Goal: Task Accomplishment & Management: Use online tool/utility

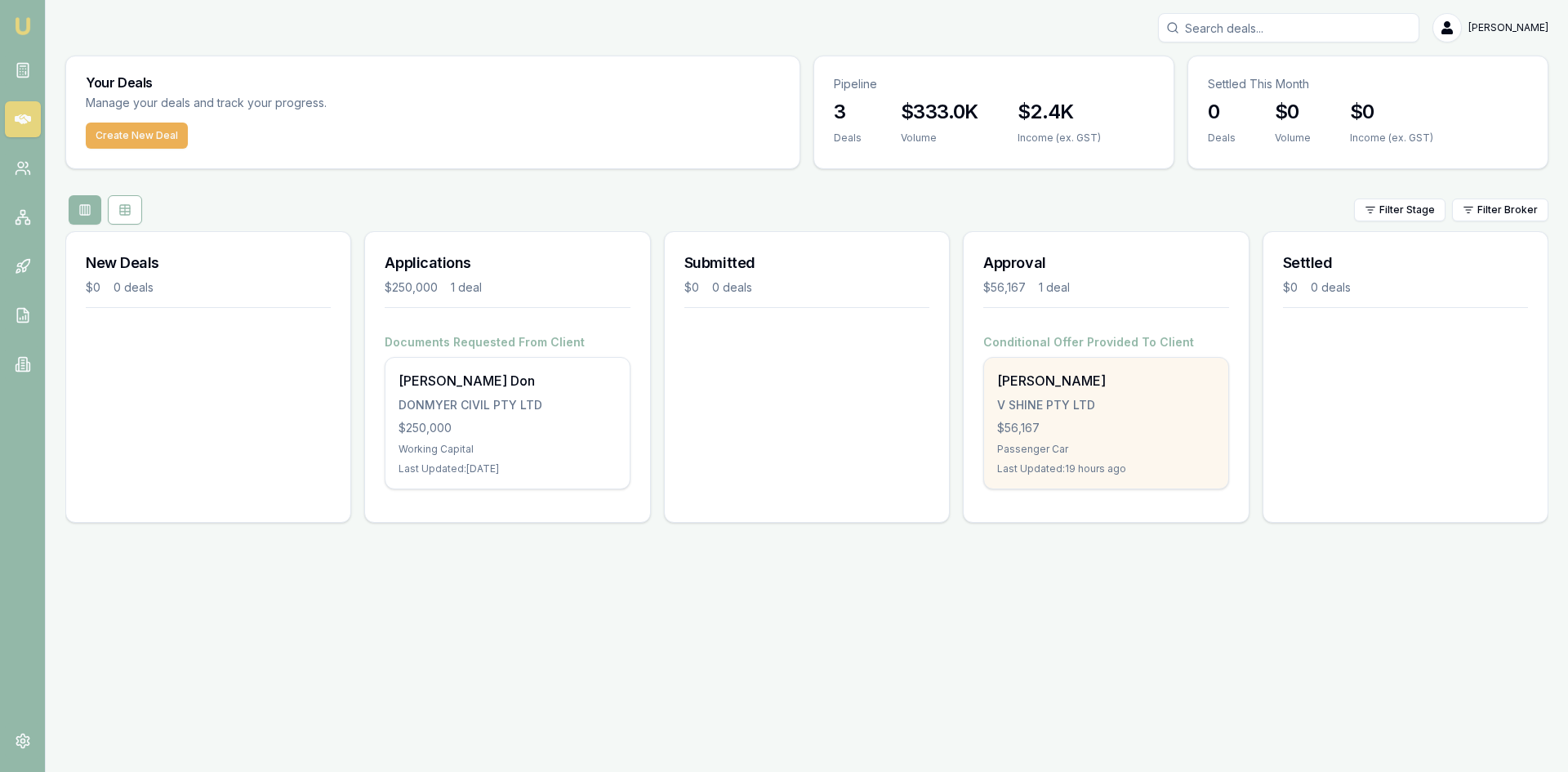
click at [1044, 399] on div "V SHINE PTY LTD" at bounding box center [1106, 405] width 218 height 17
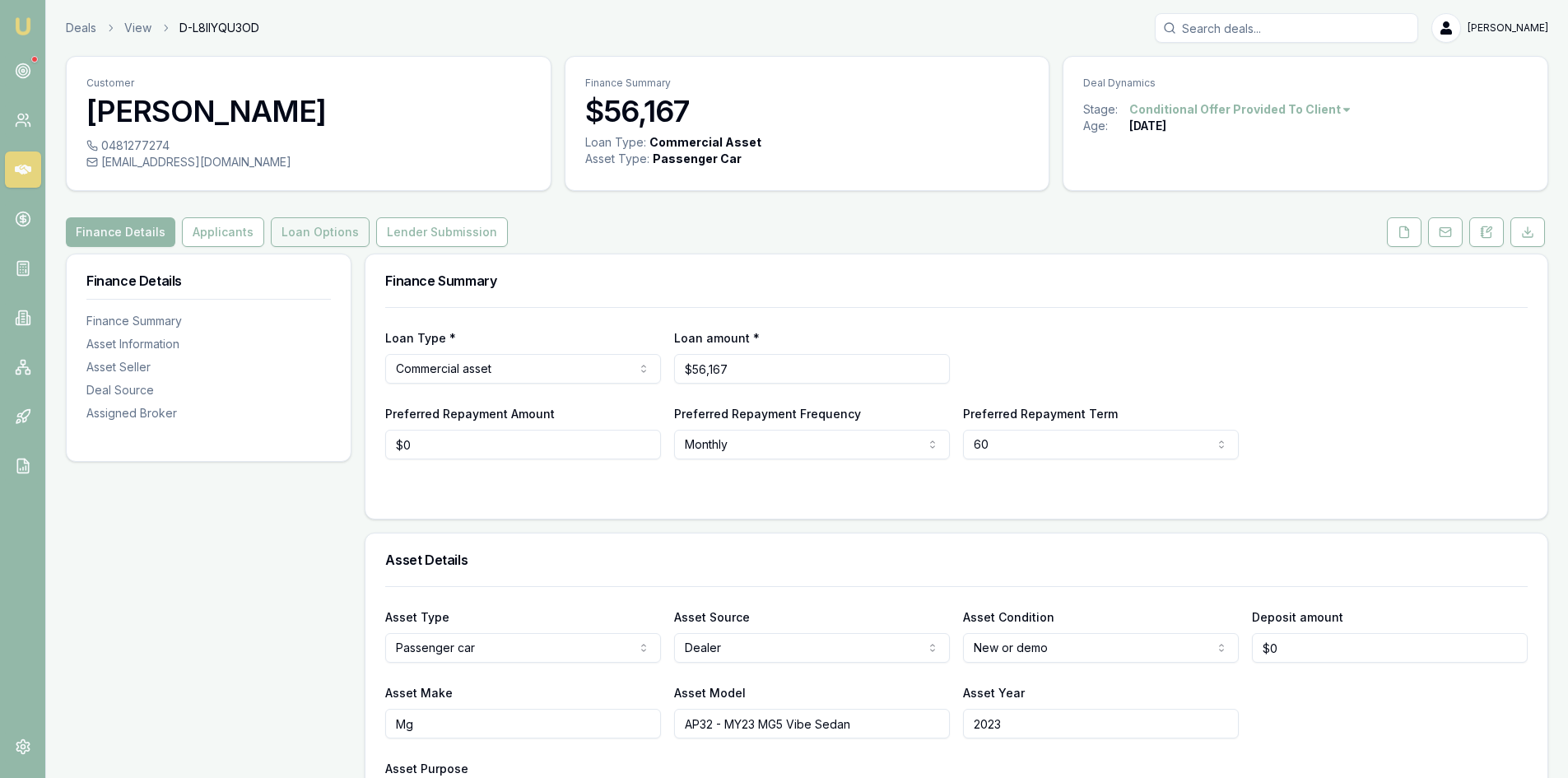
drag, startPoint x: 308, startPoint y: 223, endPoint x: 318, endPoint y: 223, distance: 10.0
click at [308, 223] on button "Loan Options" at bounding box center [320, 233] width 98 height 30
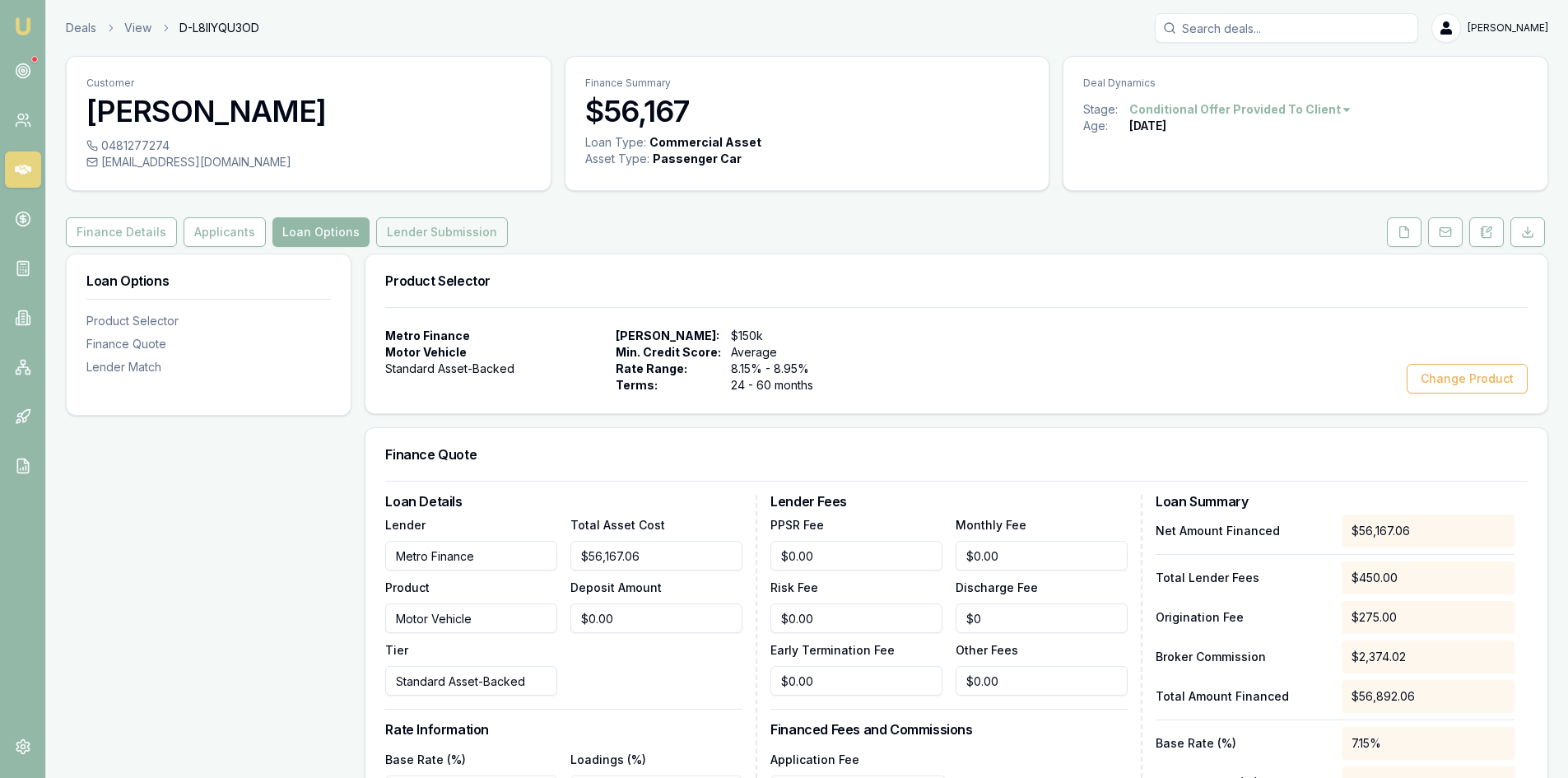
click at [407, 235] on button "Lender Submission" at bounding box center [442, 233] width 132 height 30
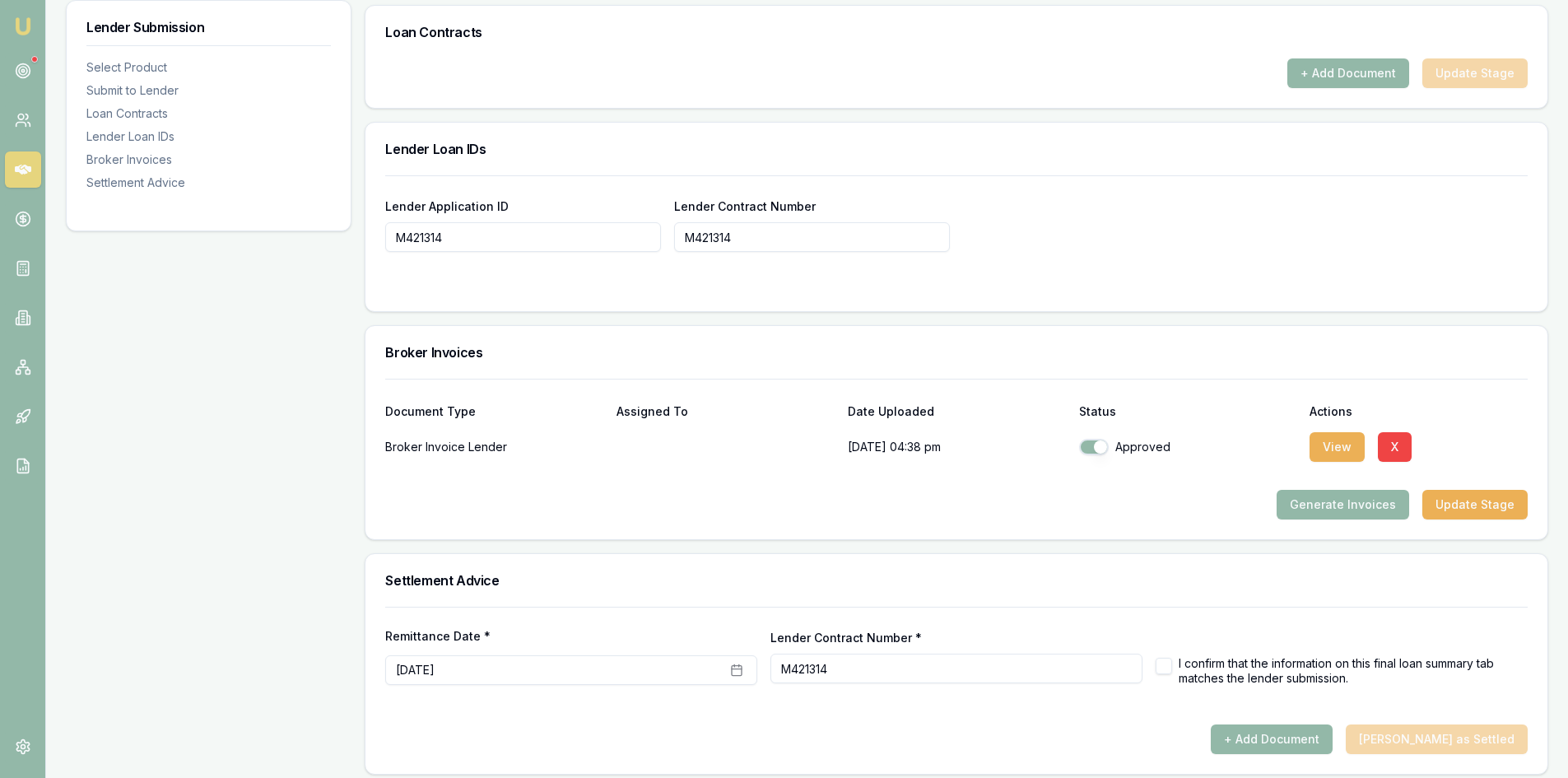
scroll to position [1074, 0]
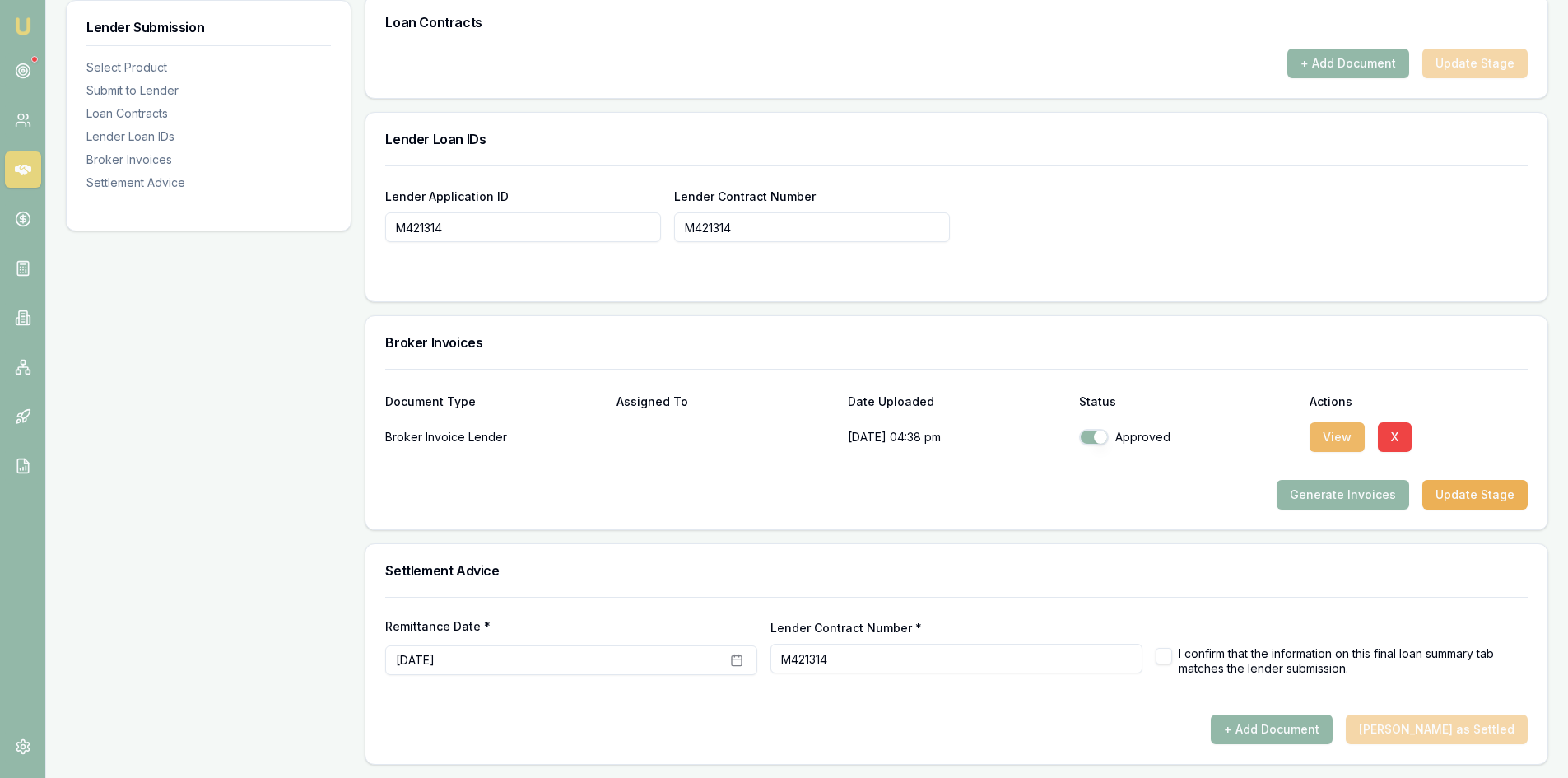
click at [1340, 439] on button "View" at bounding box center [1337, 438] width 55 height 30
